Goal: Find specific page/section: Find specific page/section

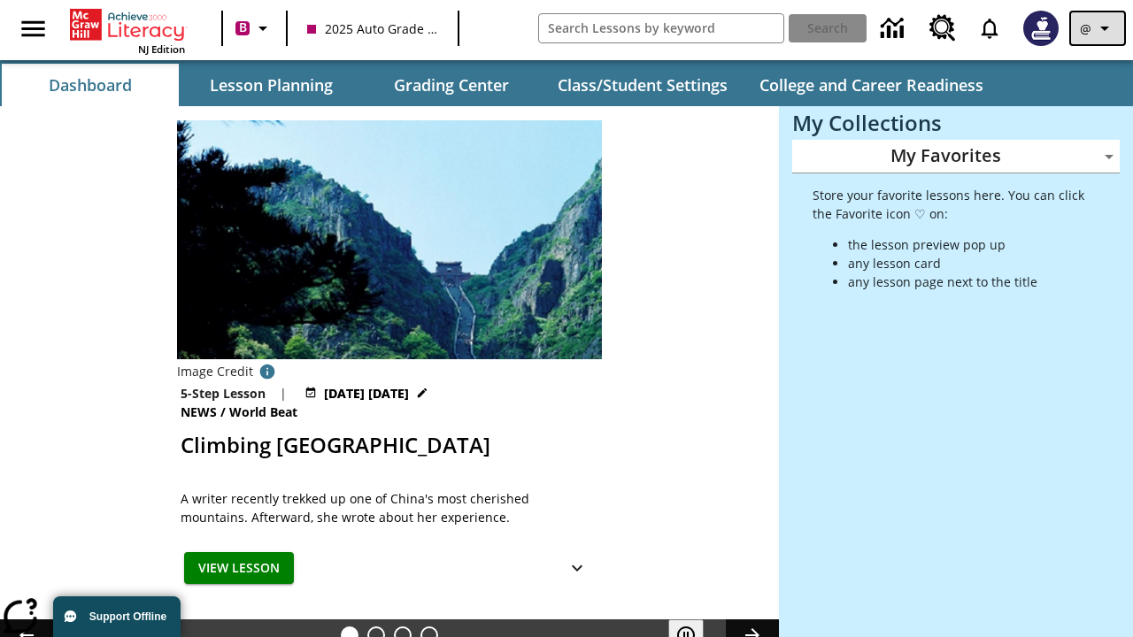
click at [1098, 28] on icon "Profile/Settings" at bounding box center [1104, 28] width 21 height 21
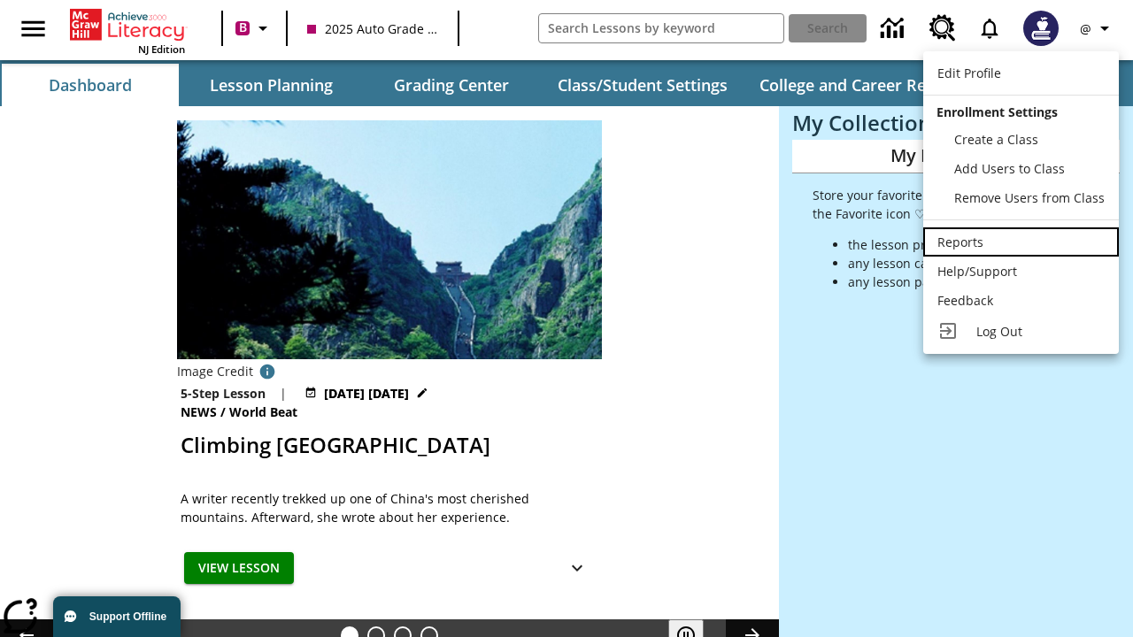
click at [1021, 242] on div "Reports" at bounding box center [1021, 242] width 167 height 19
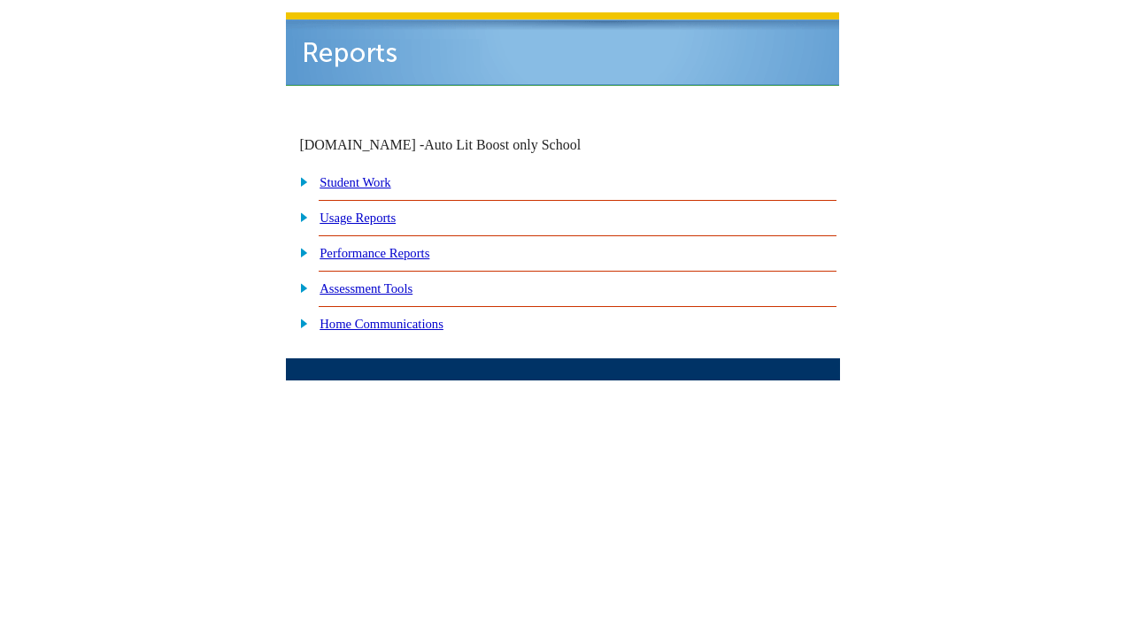
click at [394, 246] on link "Performance Reports" at bounding box center [375, 253] width 110 height 14
